Goal: Task Accomplishment & Management: Use online tool/utility

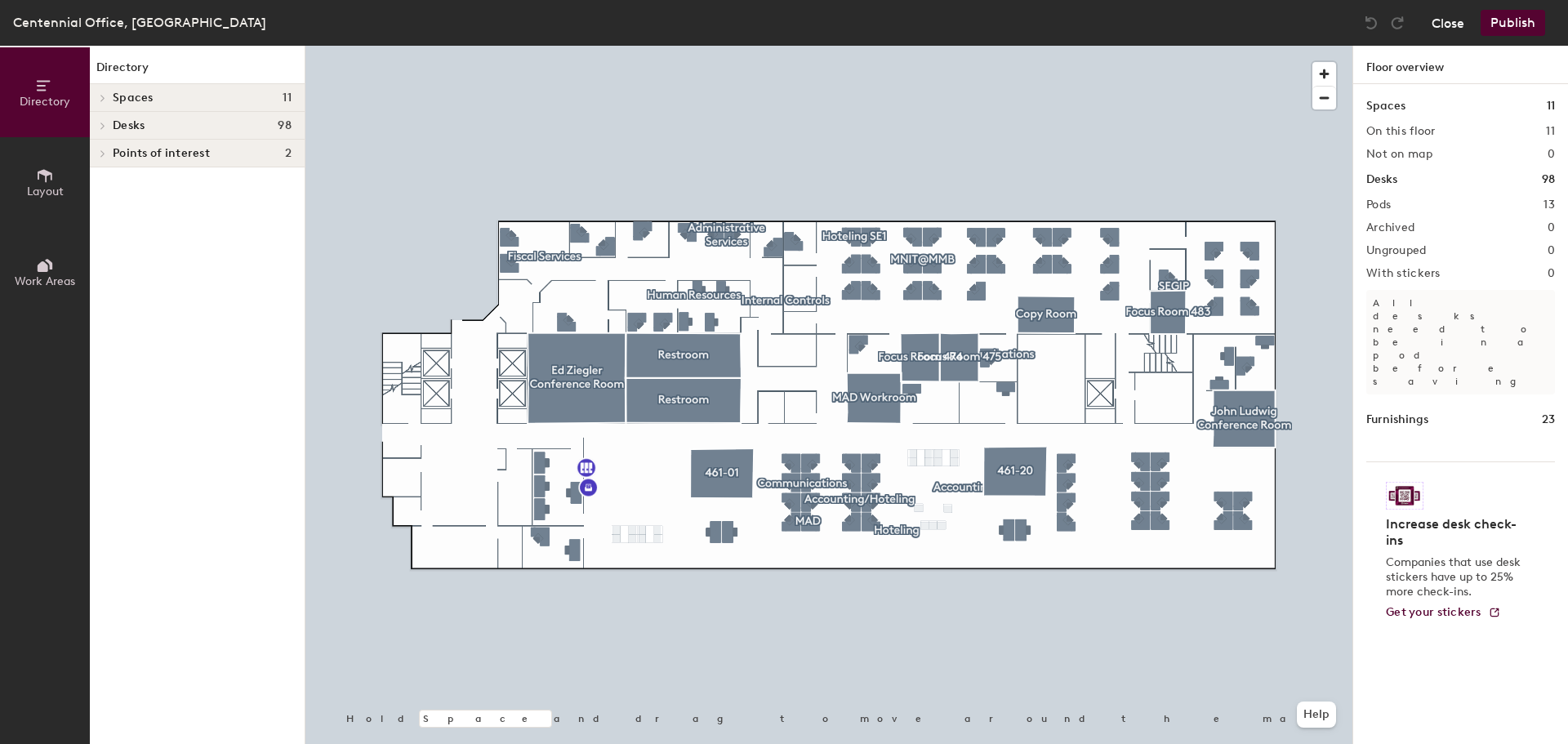
click at [1435, 26] on button "Close" at bounding box center [1449, 23] width 33 height 26
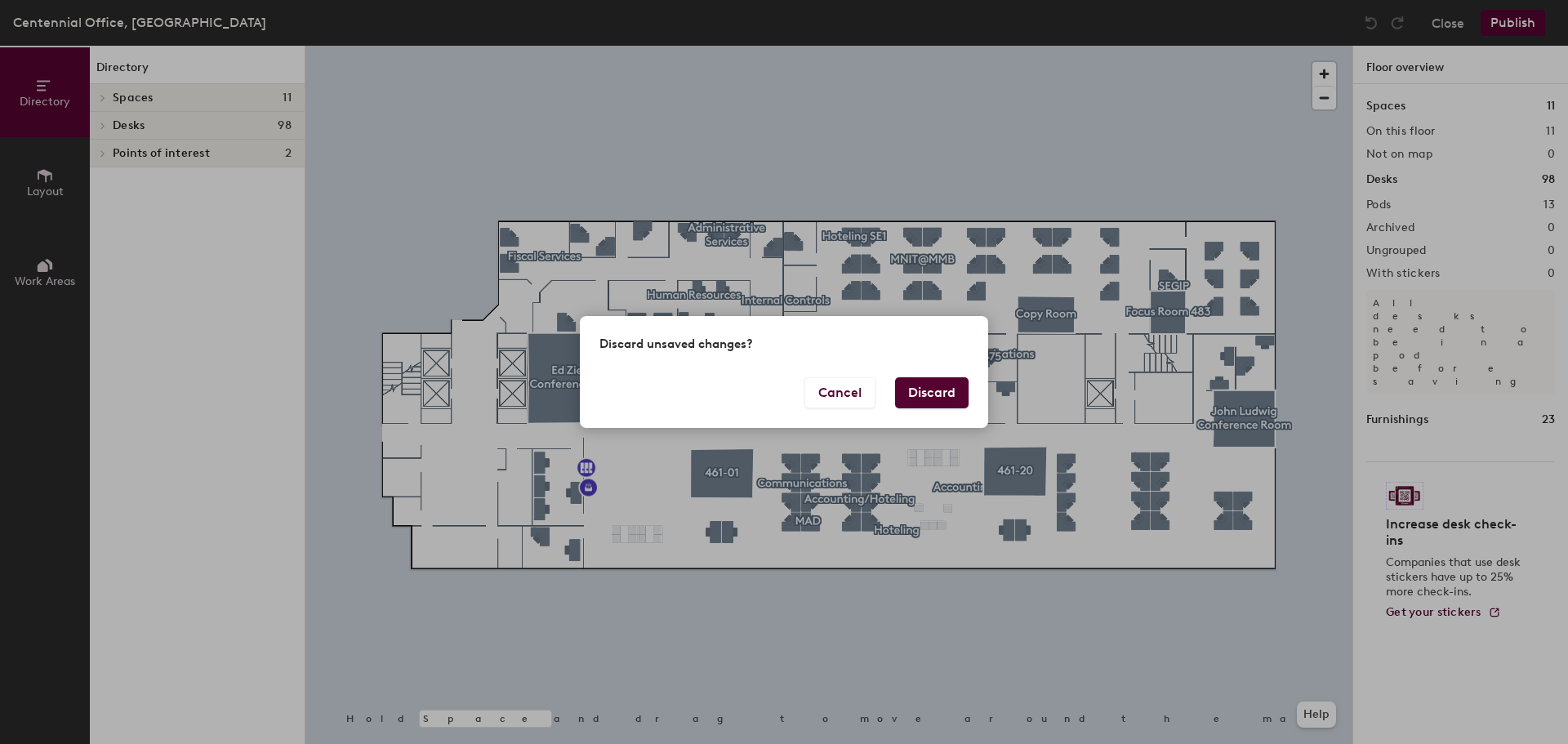
click at [949, 399] on button "Discard" at bounding box center [932, 393] width 74 height 31
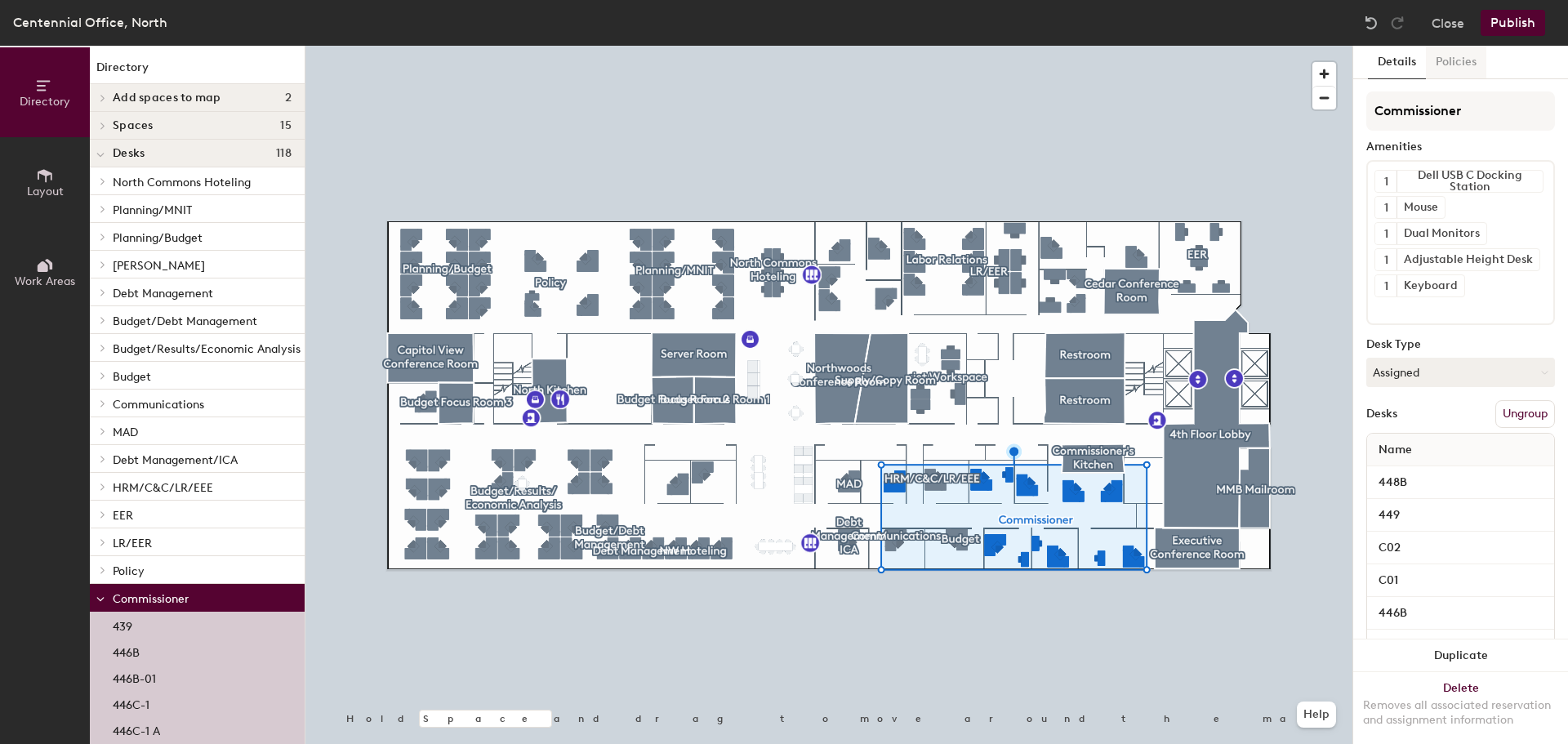
click at [1450, 55] on button "Policies" at bounding box center [1457, 62] width 61 height 33
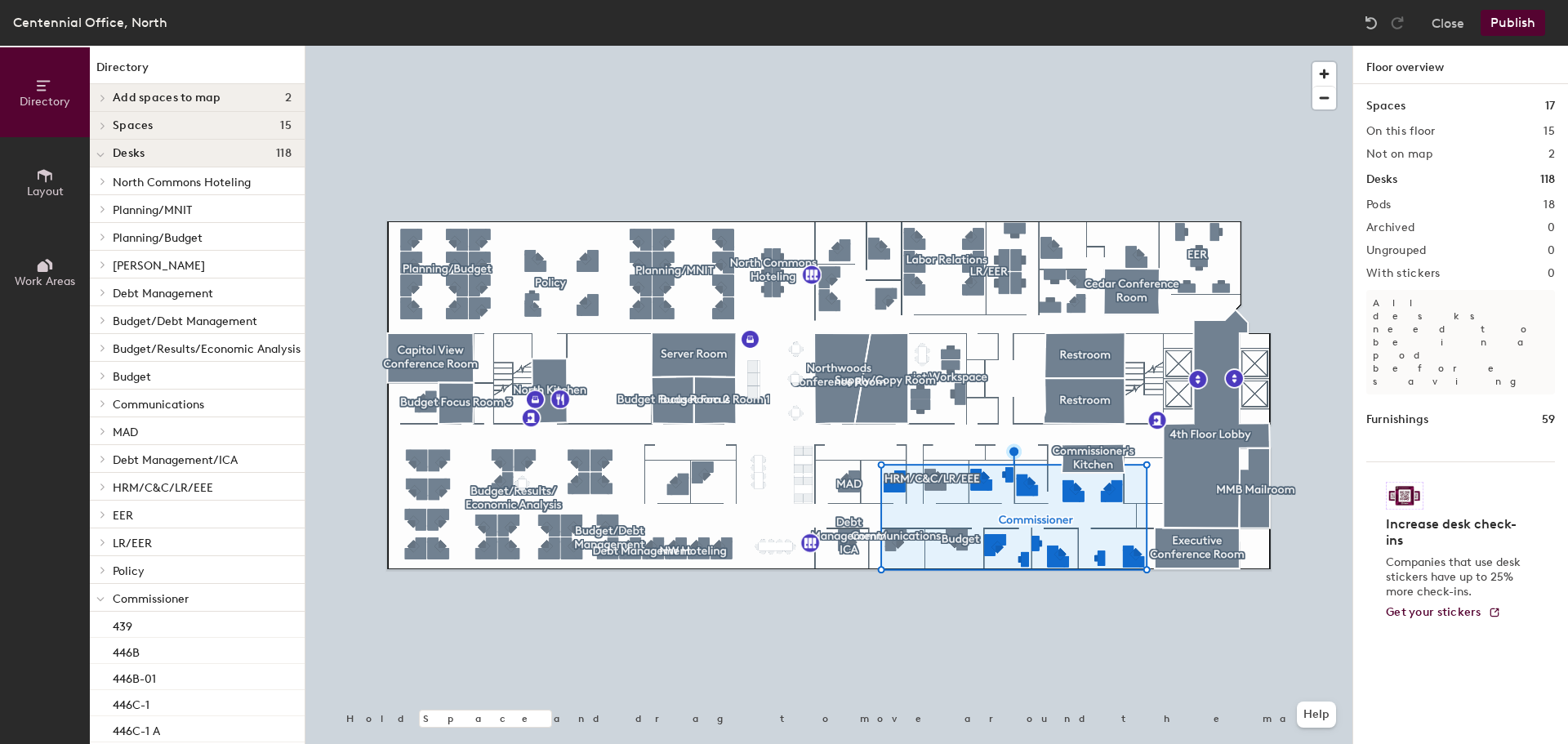
click at [915, 46] on div at bounding box center [828, 46] width 1047 height 0
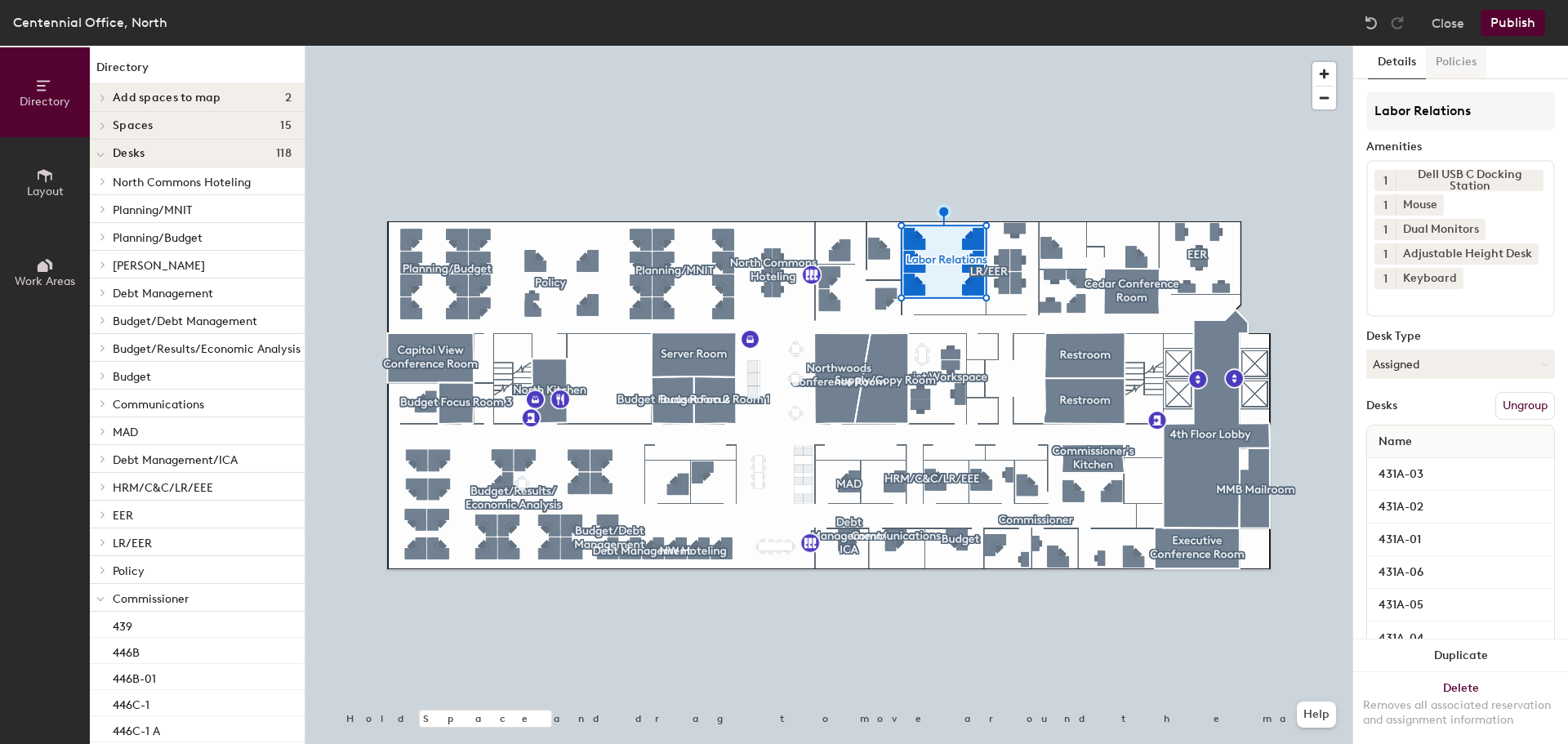
click at [1474, 65] on button "Policies" at bounding box center [1457, 62] width 61 height 33
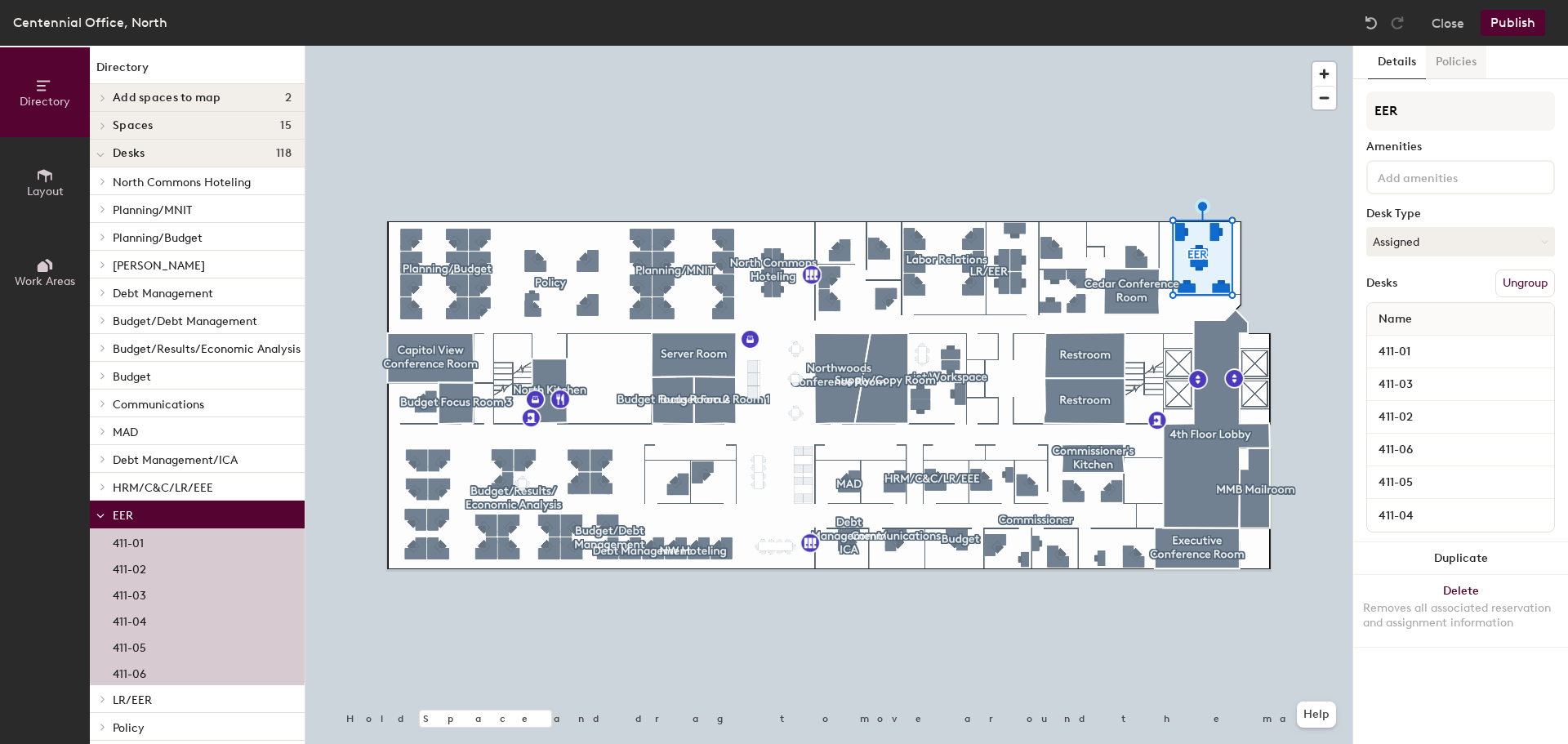
click at [1444, 67] on button "Policies" at bounding box center [1457, 62] width 61 height 33
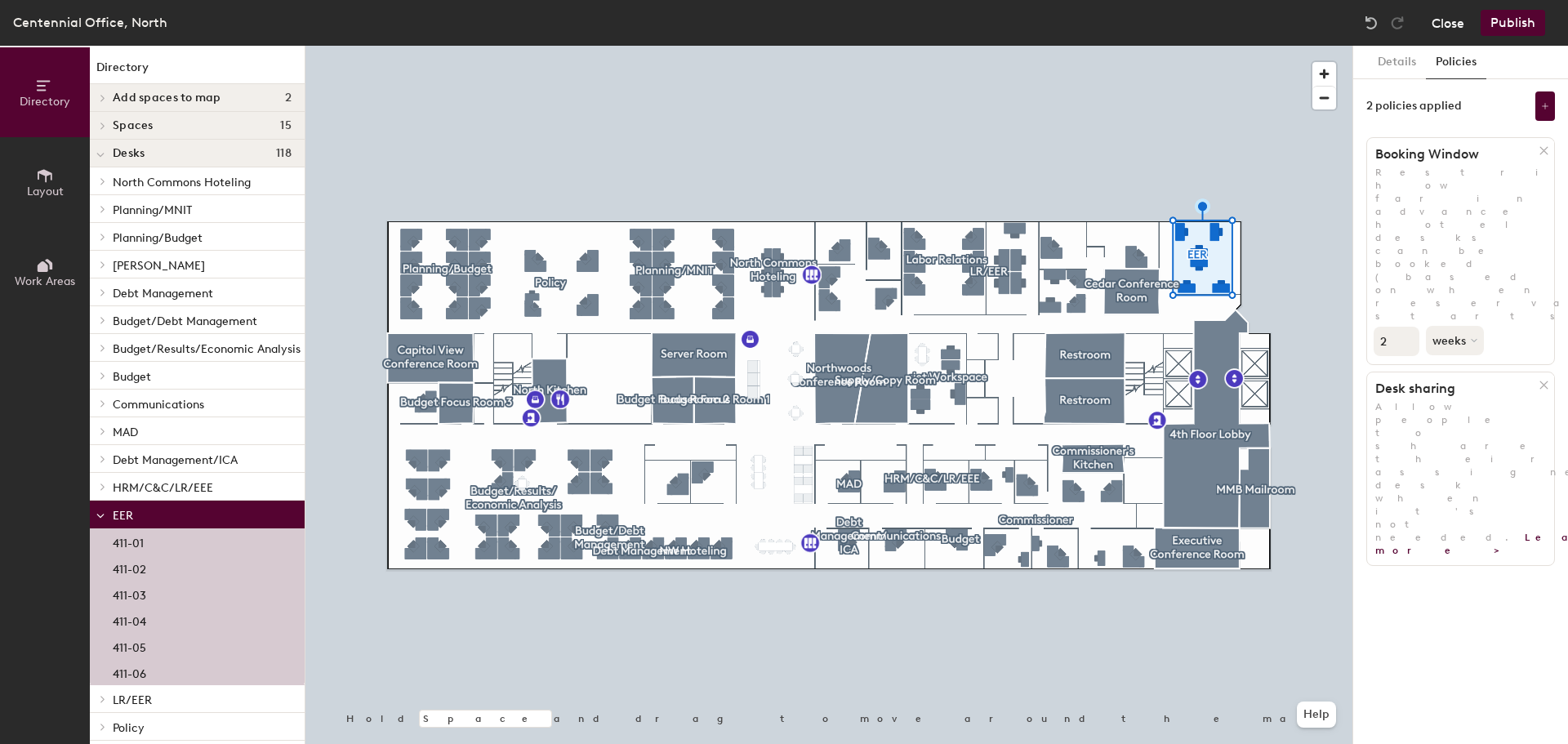
click at [1448, 32] on button "Close" at bounding box center [1449, 23] width 33 height 26
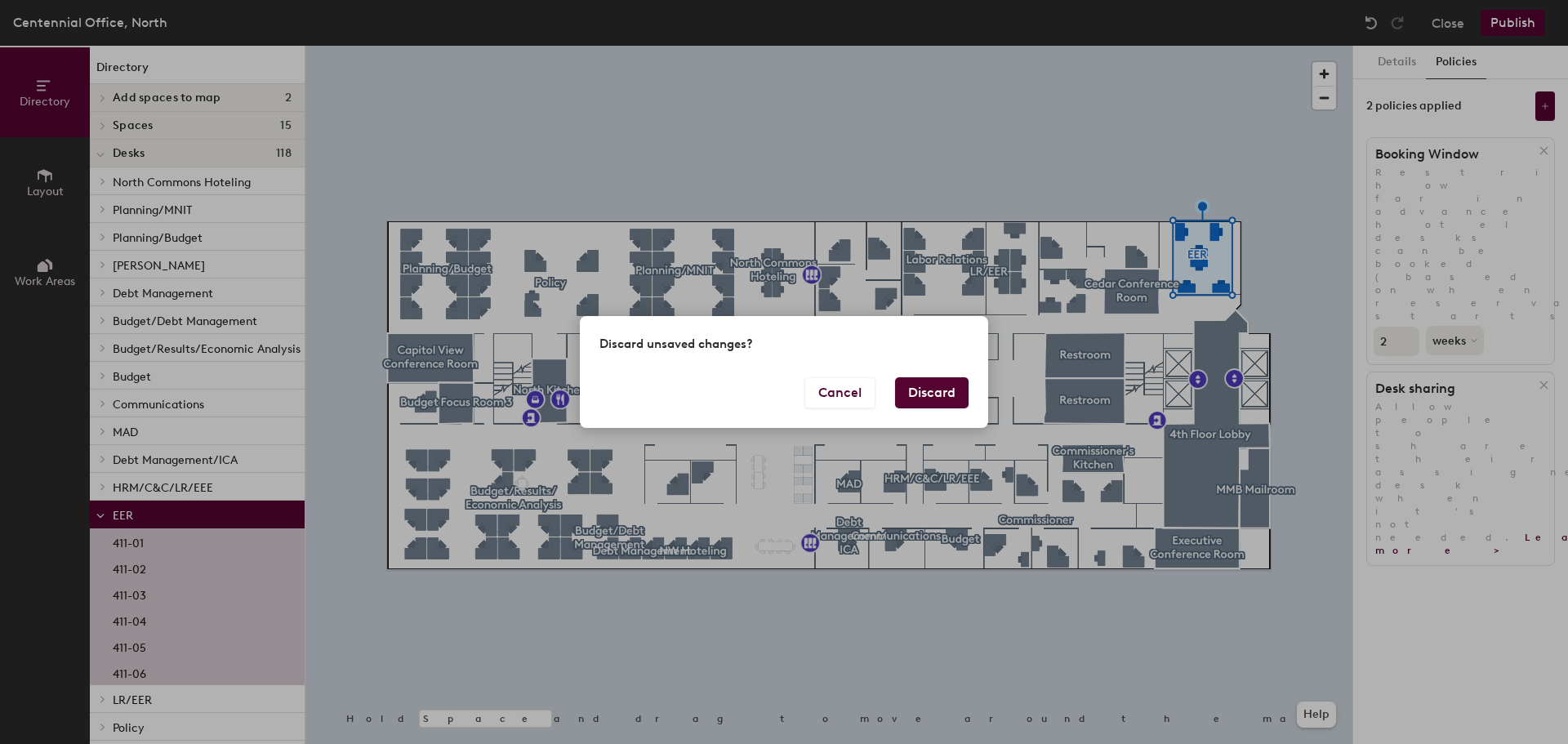
click at [935, 377] on div "Discard unsaved changes?" at bounding box center [784, 346] width 408 height 62
click at [949, 397] on button "Discard" at bounding box center [932, 393] width 74 height 31
